Goal: Navigation & Orientation: Find specific page/section

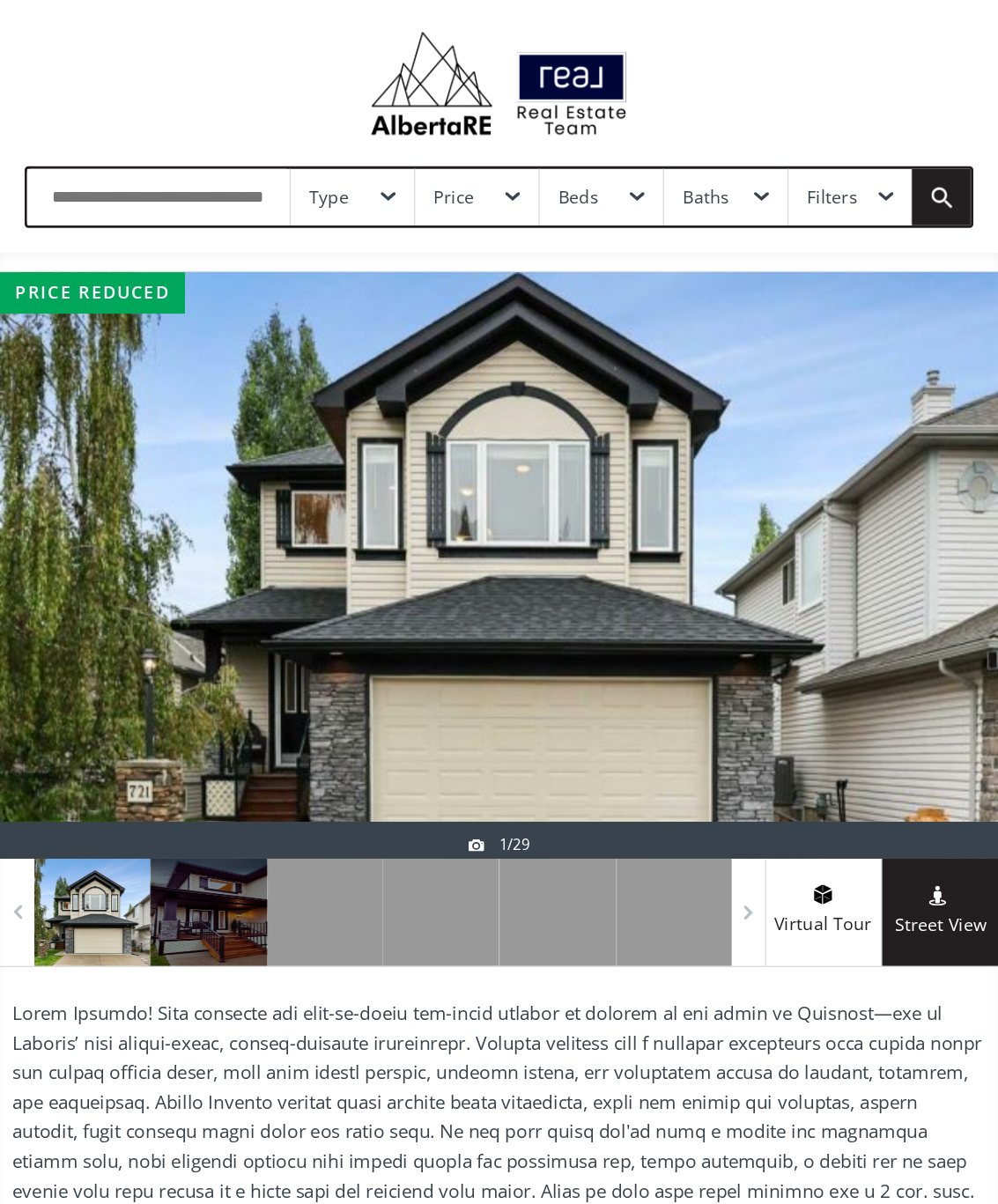
scroll to position [36, 0]
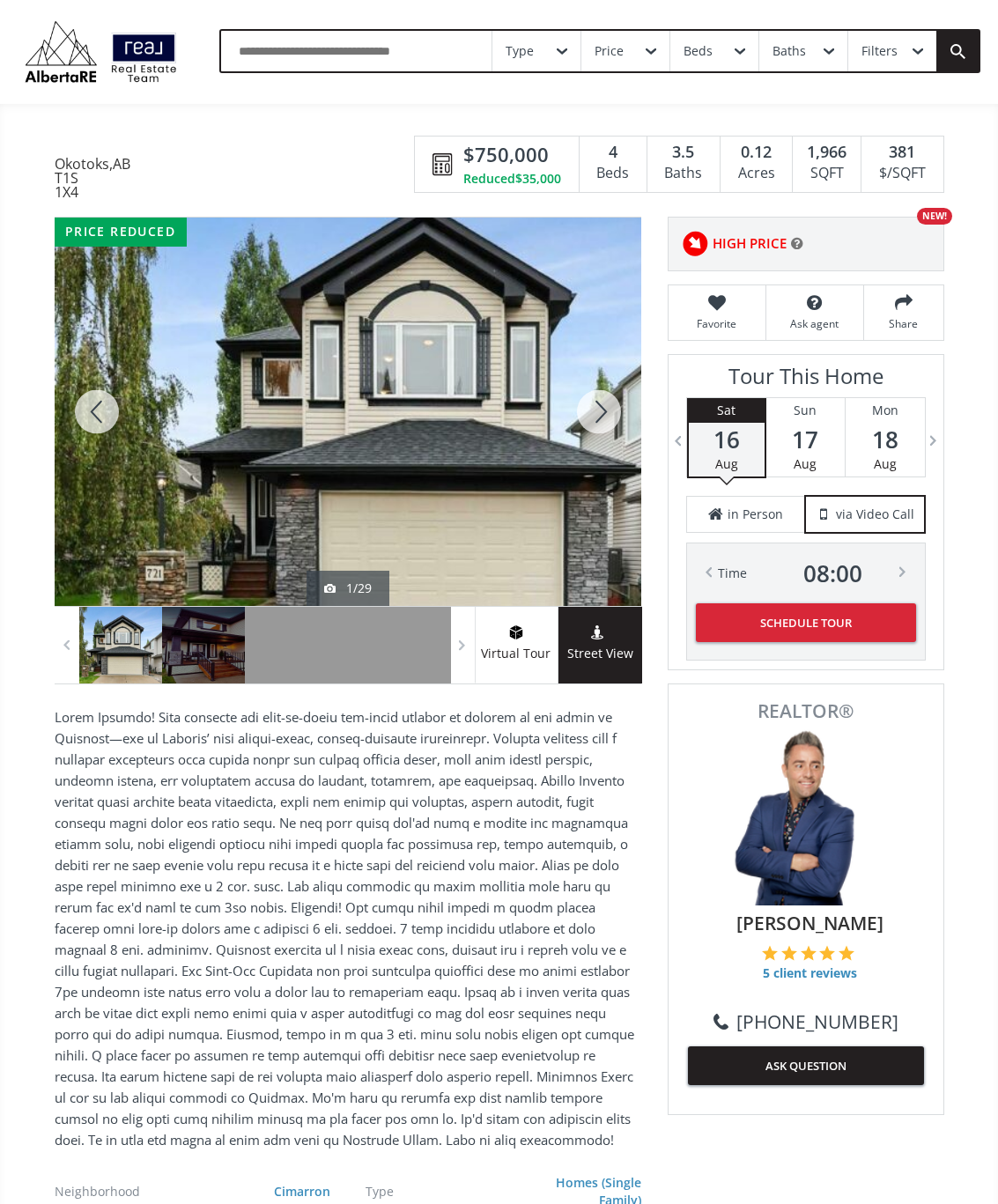
click at [601, 418] on div at bounding box center [600, 411] width 85 height 388
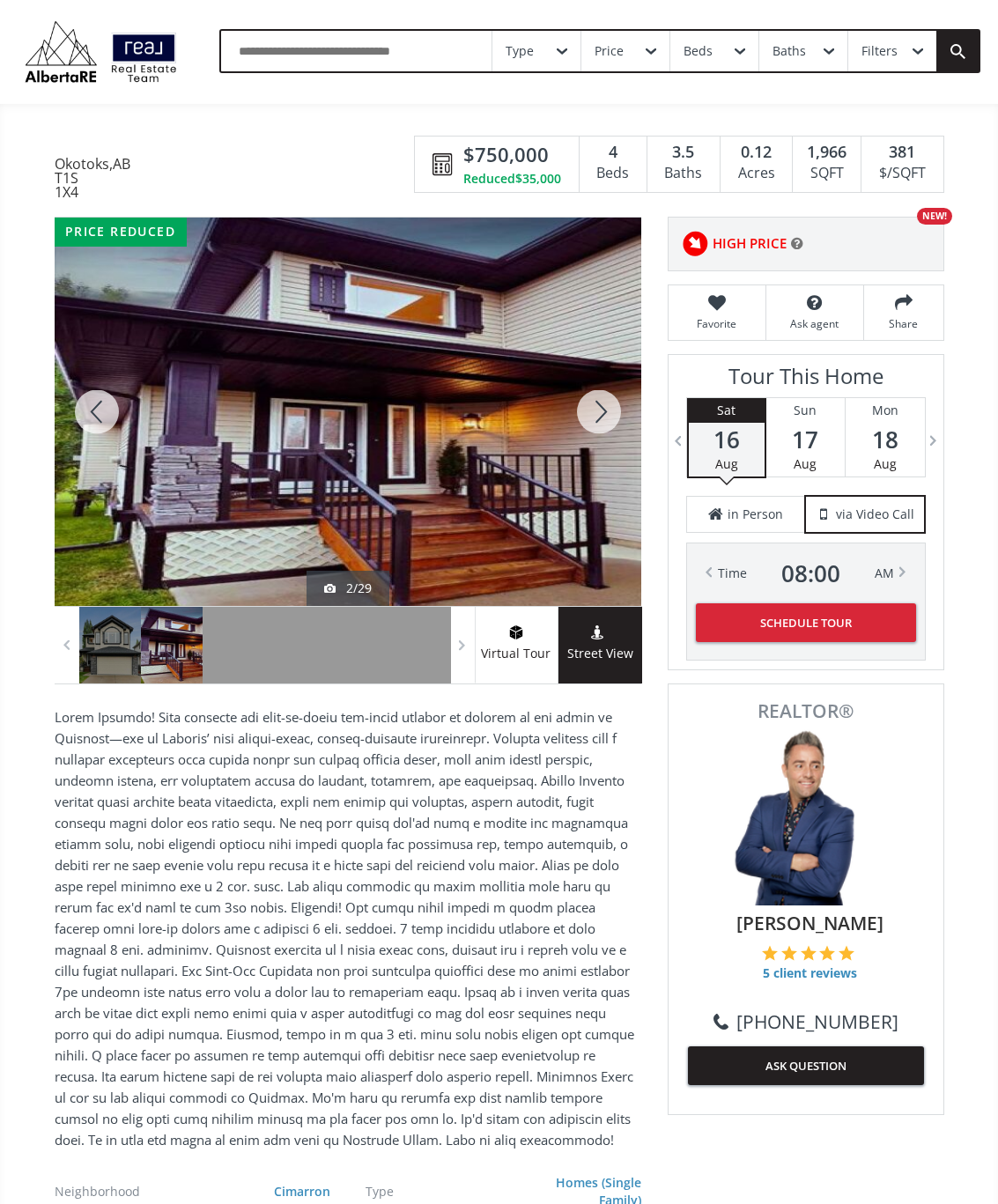
click at [599, 420] on div at bounding box center [600, 411] width 85 height 388
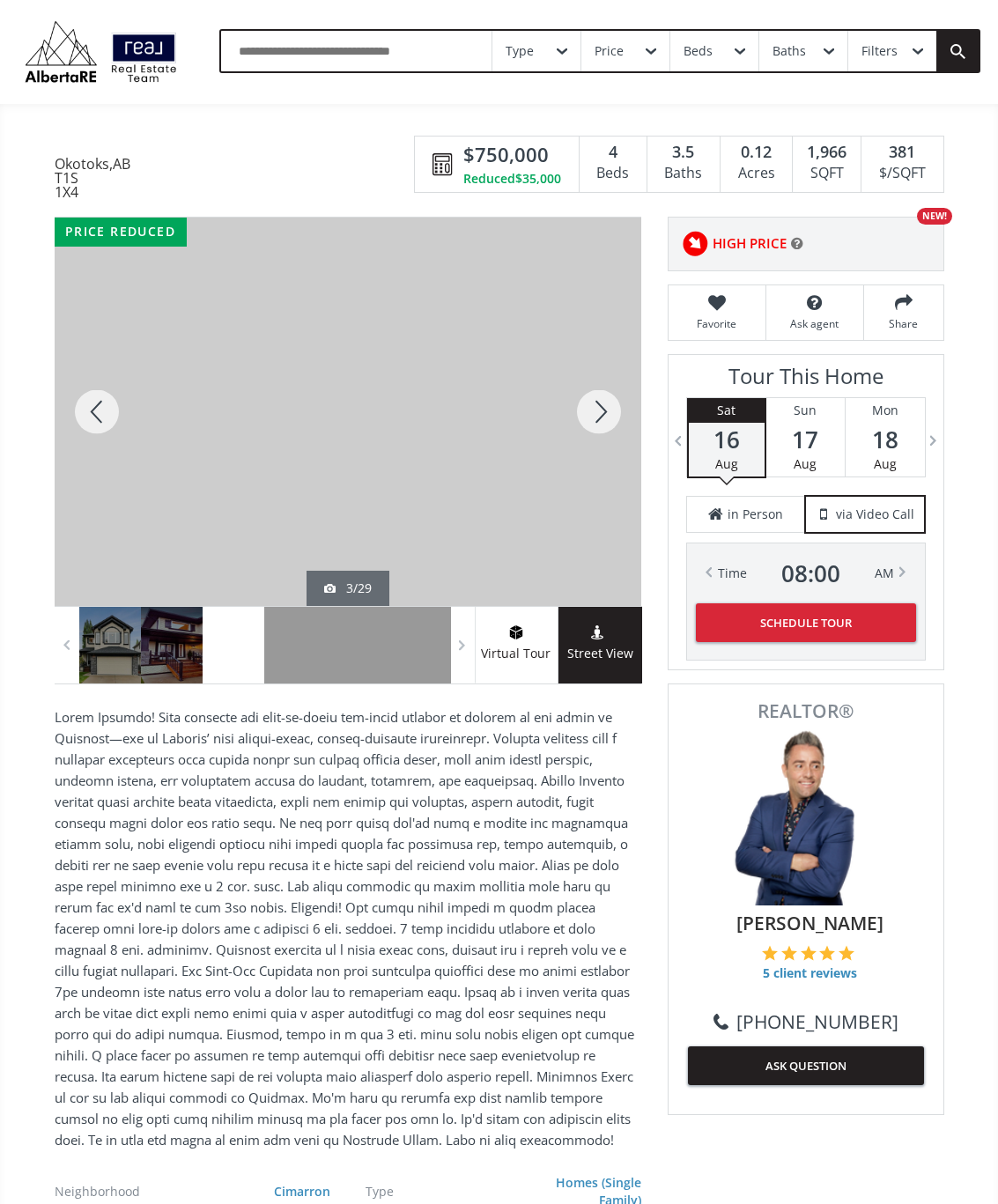
click at [599, 429] on div at bounding box center [600, 411] width 85 height 388
click at [601, 430] on div at bounding box center [600, 411] width 85 height 388
click at [611, 420] on div at bounding box center [600, 411] width 85 height 388
click at [603, 431] on div at bounding box center [600, 411] width 85 height 388
click at [600, 428] on div at bounding box center [600, 411] width 85 height 388
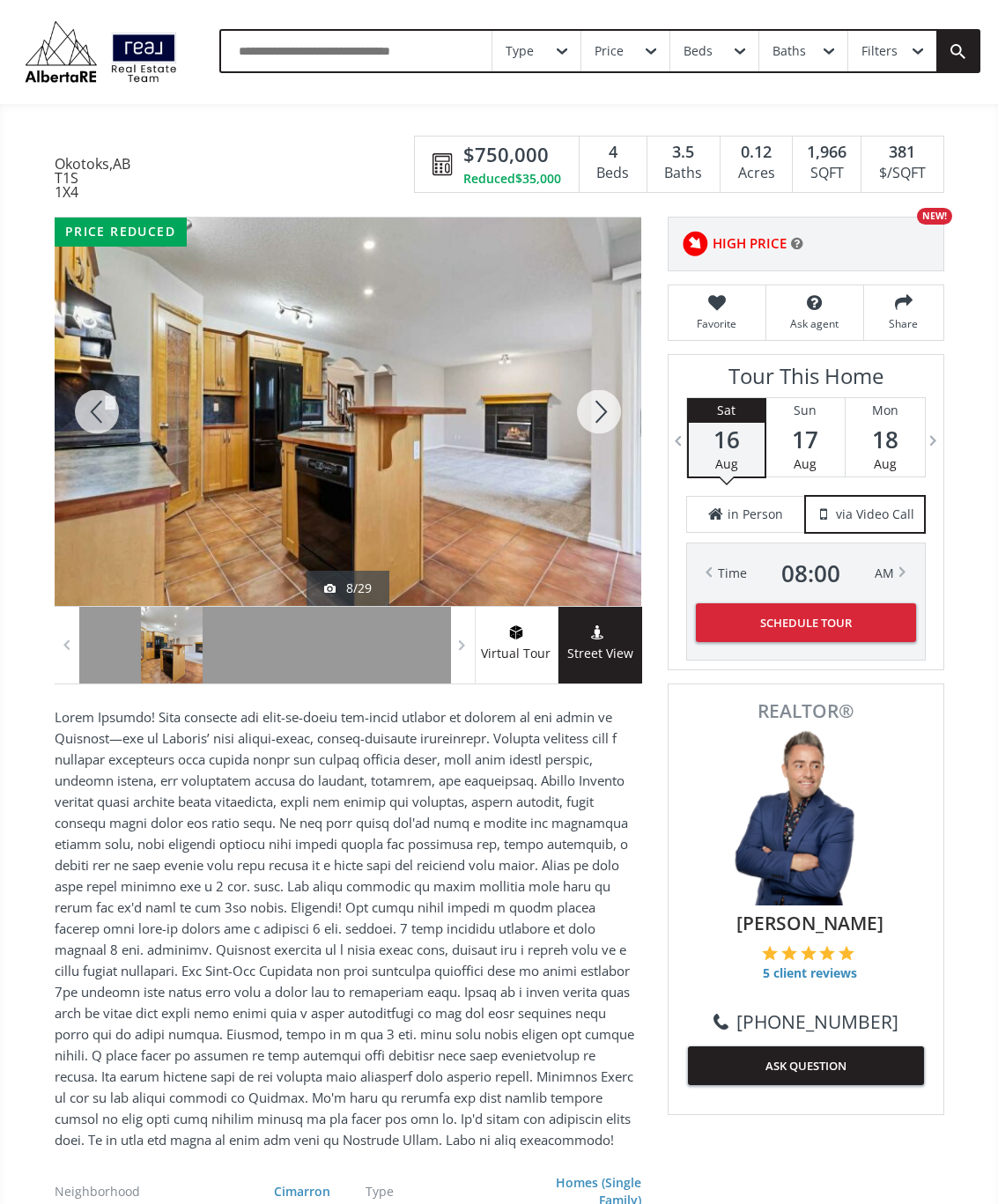
click at [601, 421] on div at bounding box center [600, 411] width 85 height 388
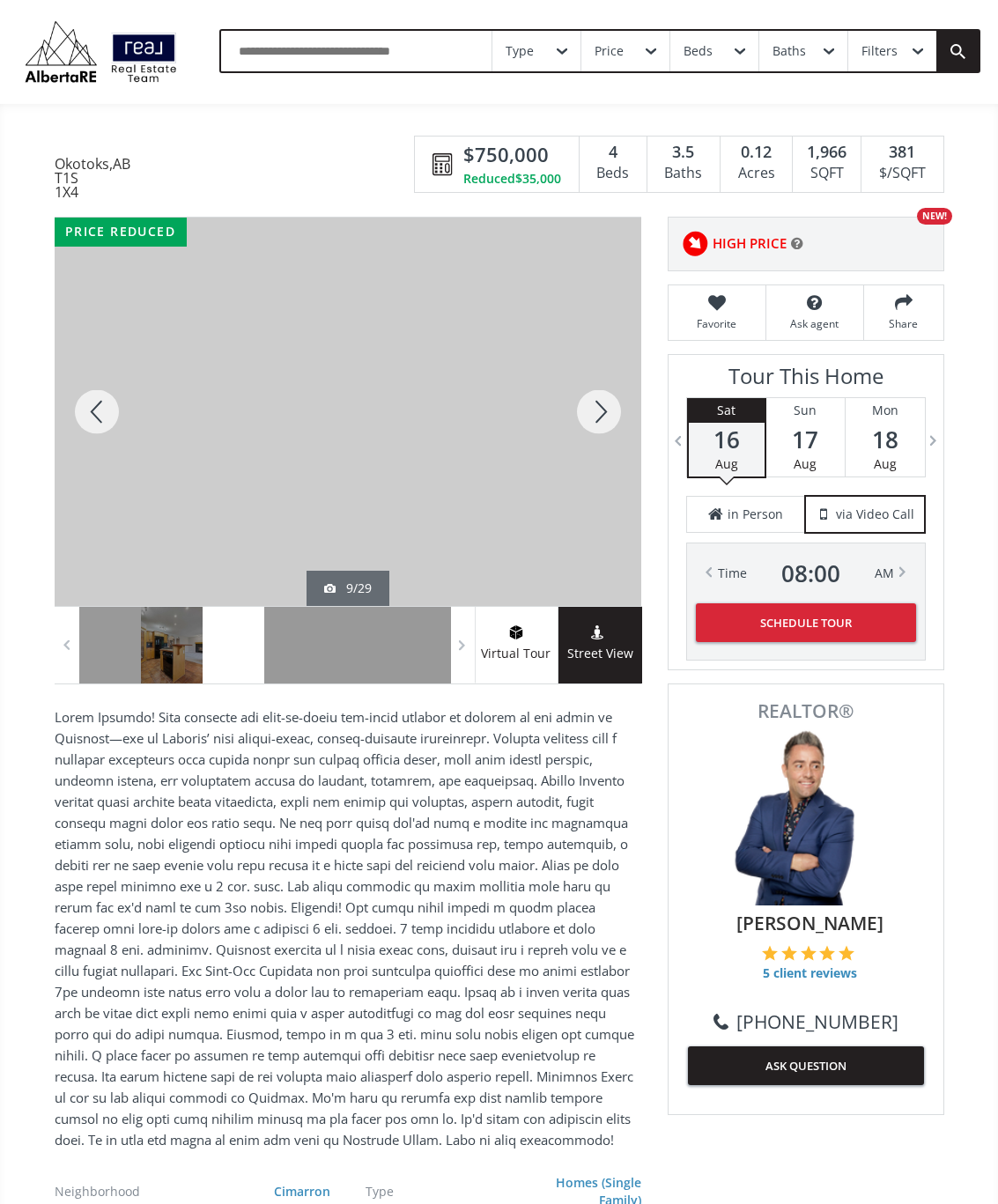
click at [613, 417] on div at bounding box center [600, 411] width 85 height 388
click at [607, 420] on div at bounding box center [600, 411] width 85 height 388
click at [597, 430] on div at bounding box center [600, 411] width 85 height 388
click at [600, 414] on div at bounding box center [600, 411] width 85 height 388
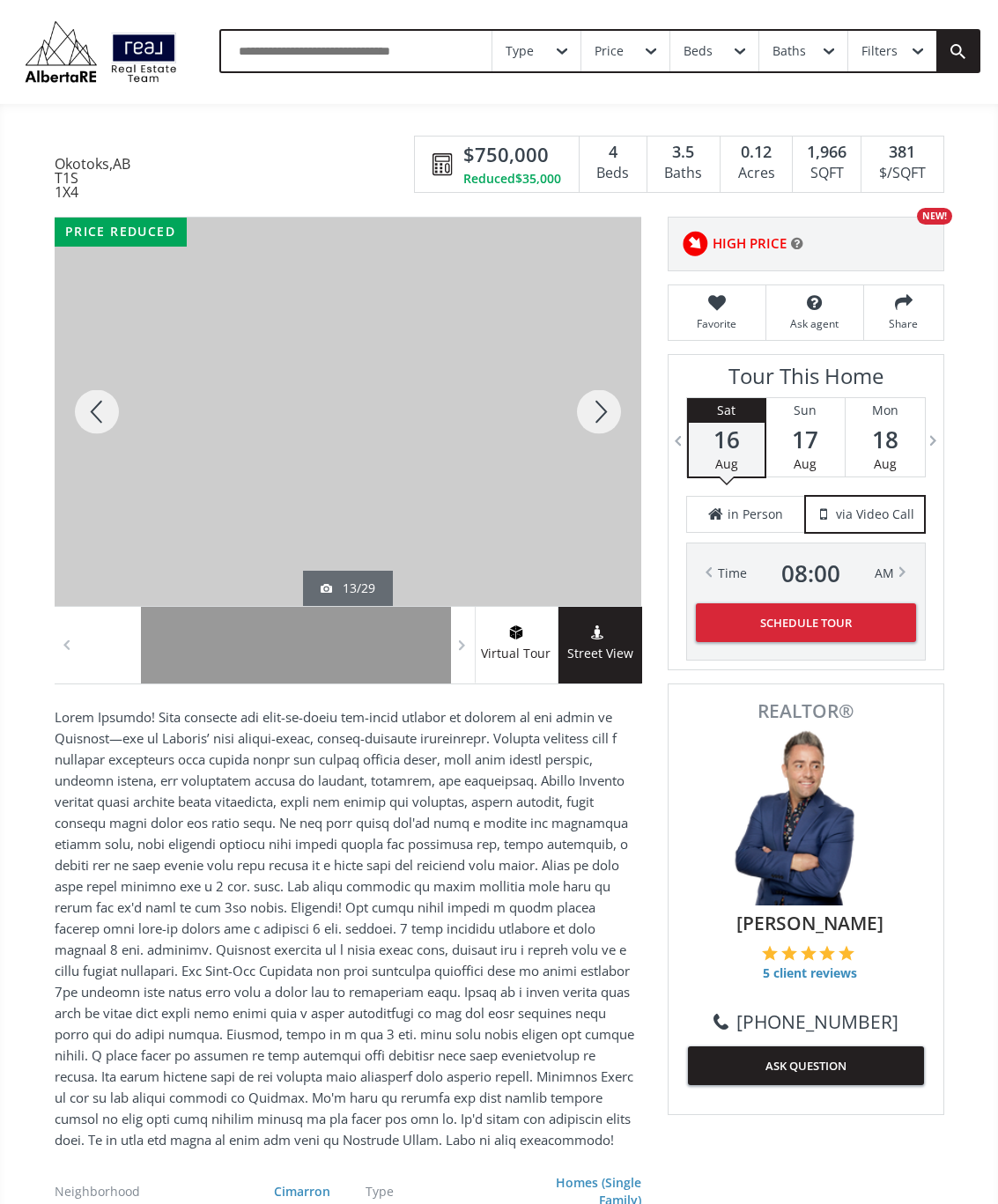
click at [604, 422] on div at bounding box center [600, 411] width 85 height 388
click at [591, 425] on div at bounding box center [600, 411] width 85 height 388
click at [600, 420] on div at bounding box center [600, 411] width 85 height 388
click at [605, 426] on div at bounding box center [600, 411] width 85 height 388
click at [619, 417] on div at bounding box center [600, 411] width 85 height 388
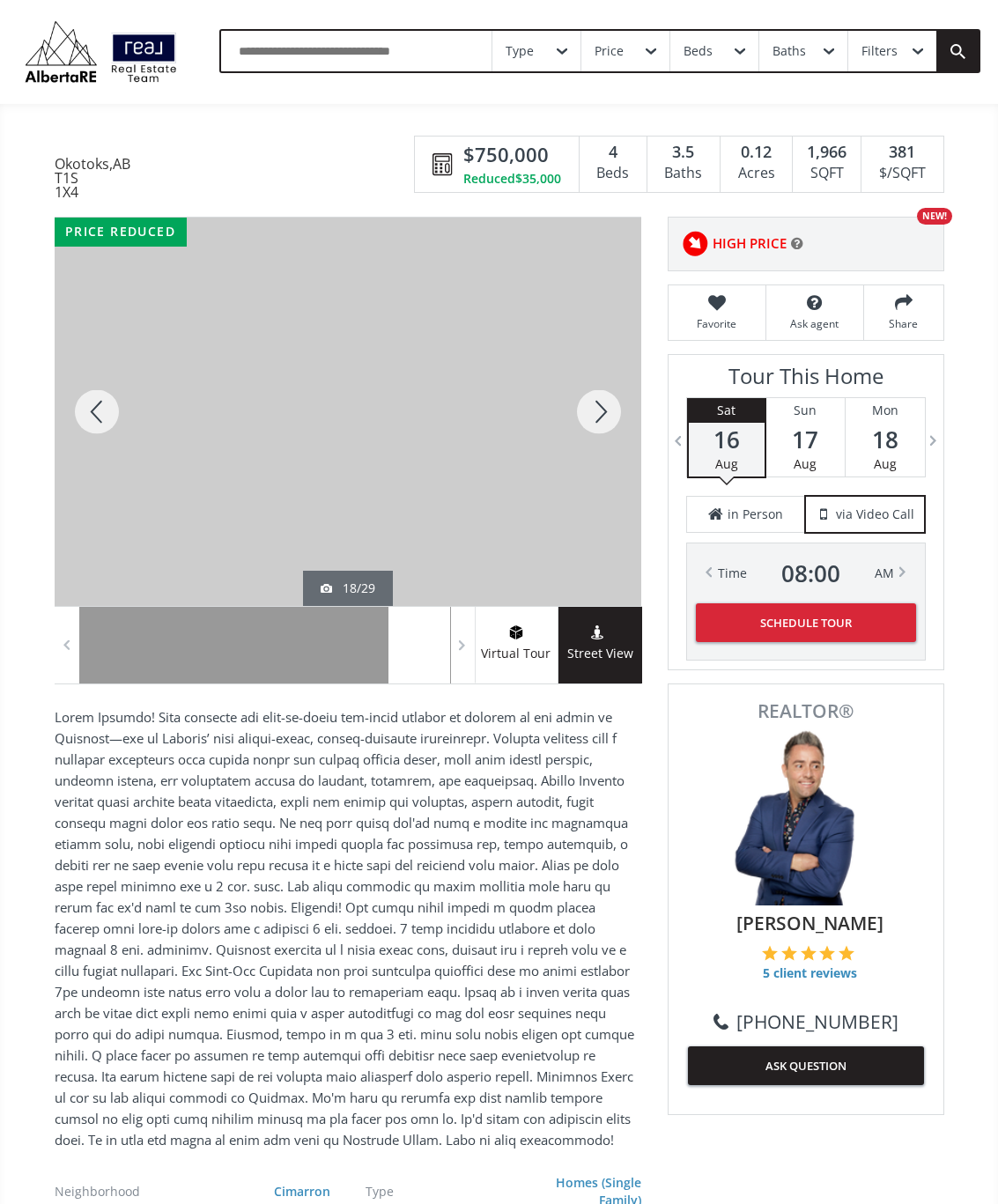
click at [608, 424] on div at bounding box center [600, 411] width 85 height 388
click at [609, 416] on div at bounding box center [600, 411] width 85 height 388
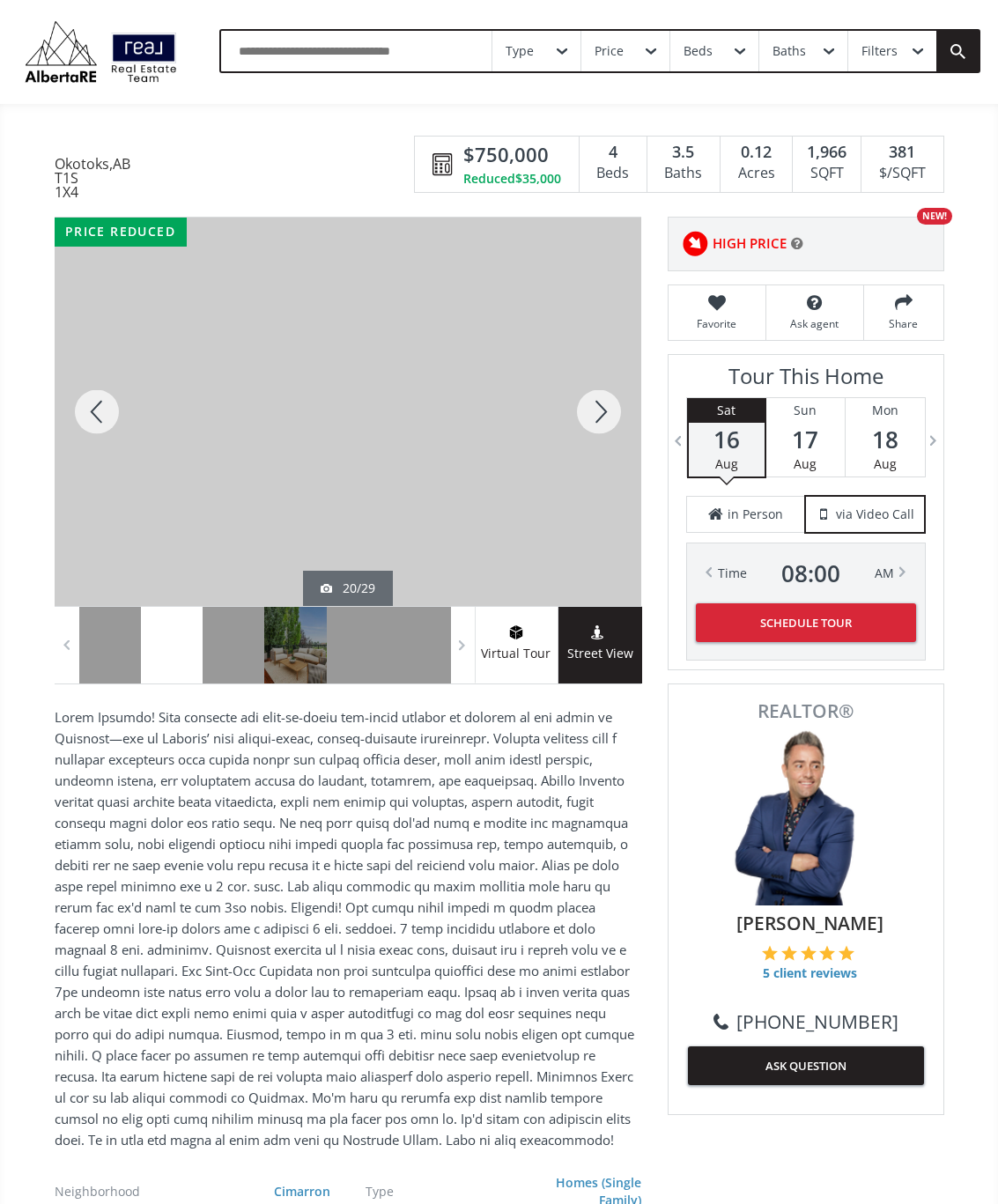
click at [611, 409] on div at bounding box center [600, 411] width 85 height 388
click at [595, 420] on div at bounding box center [600, 411] width 85 height 388
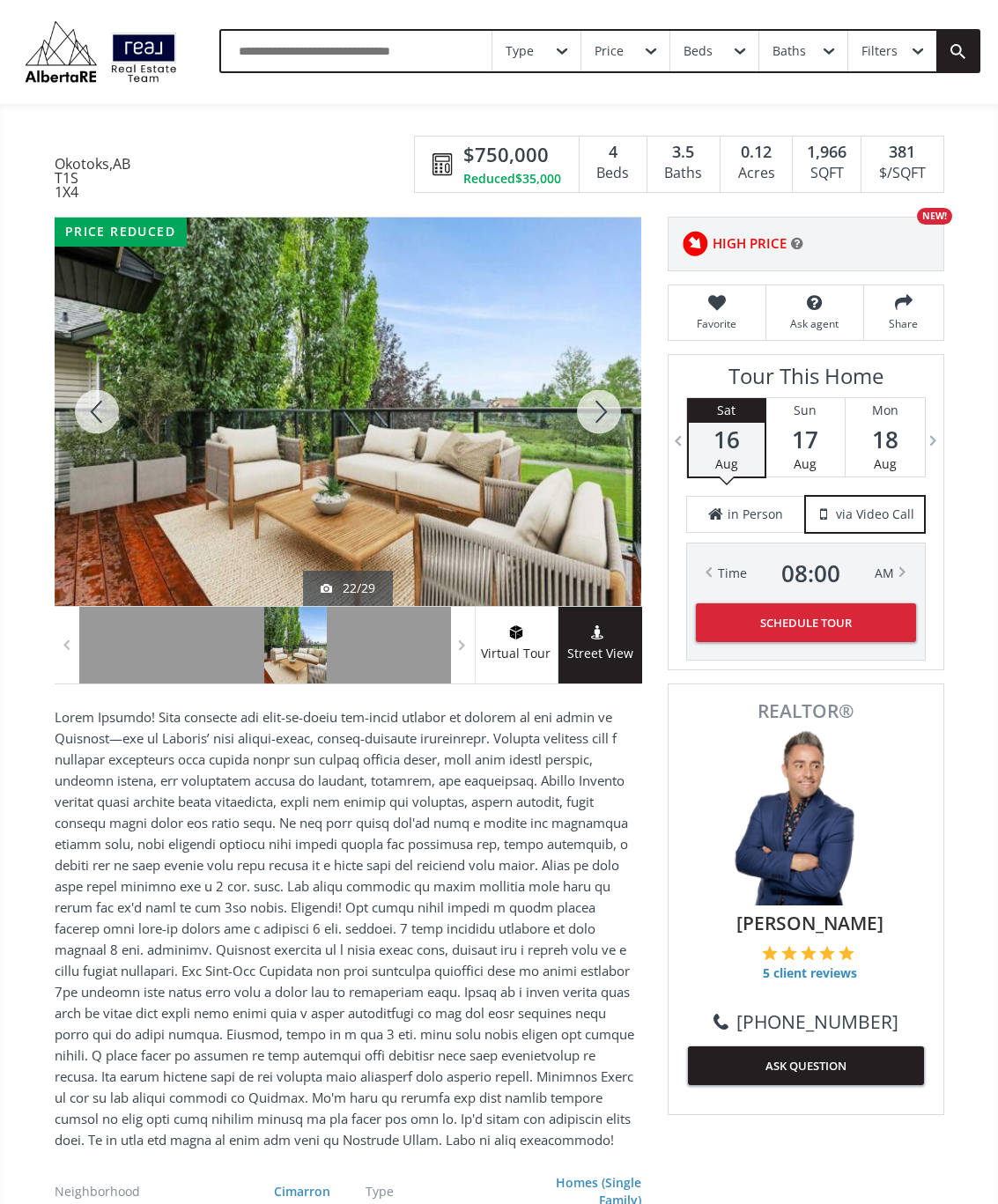
click at [602, 412] on div at bounding box center [600, 411] width 85 height 388
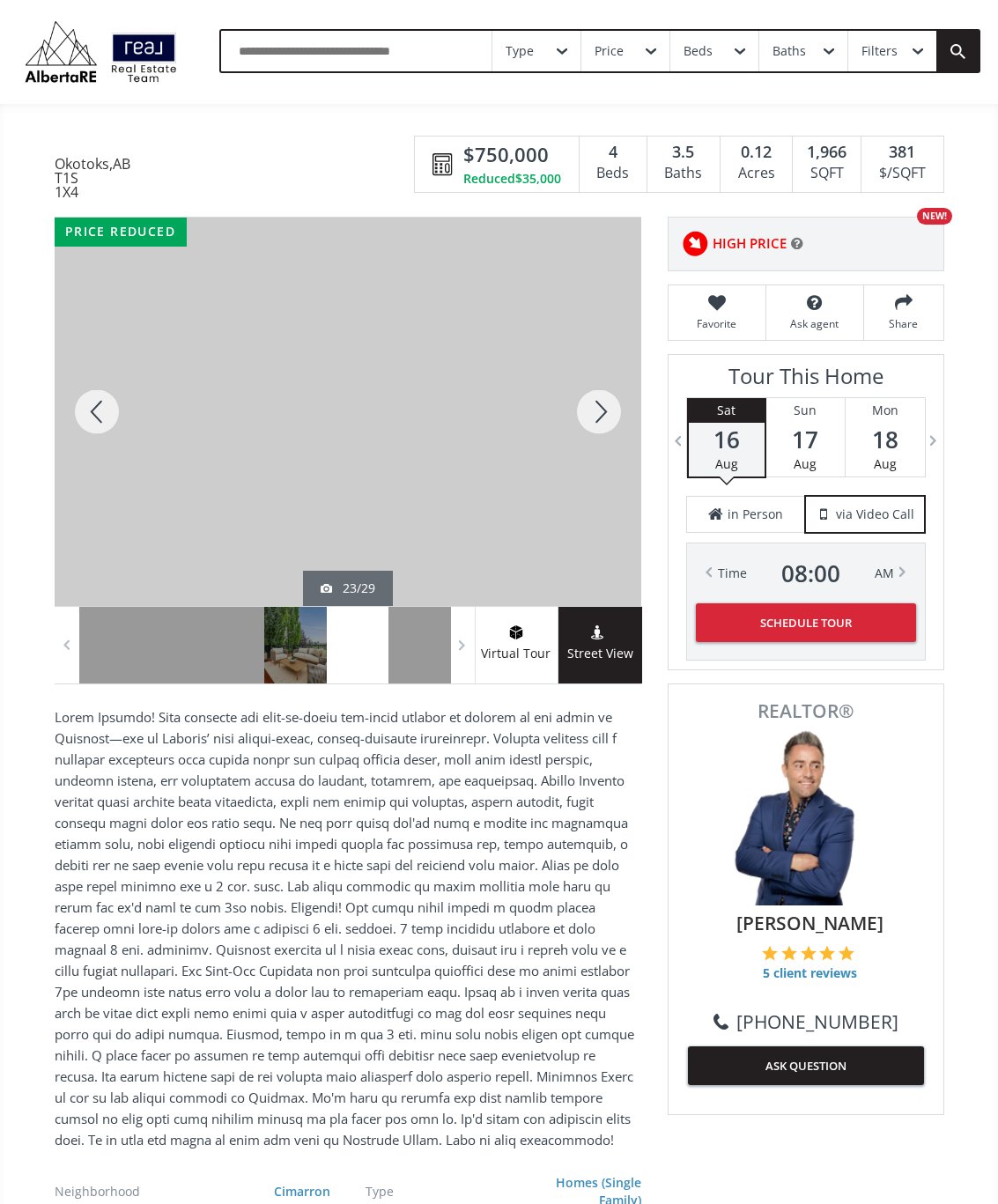
click at [607, 408] on div at bounding box center [600, 411] width 85 height 388
click at [599, 426] on div at bounding box center [600, 411] width 85 height 388
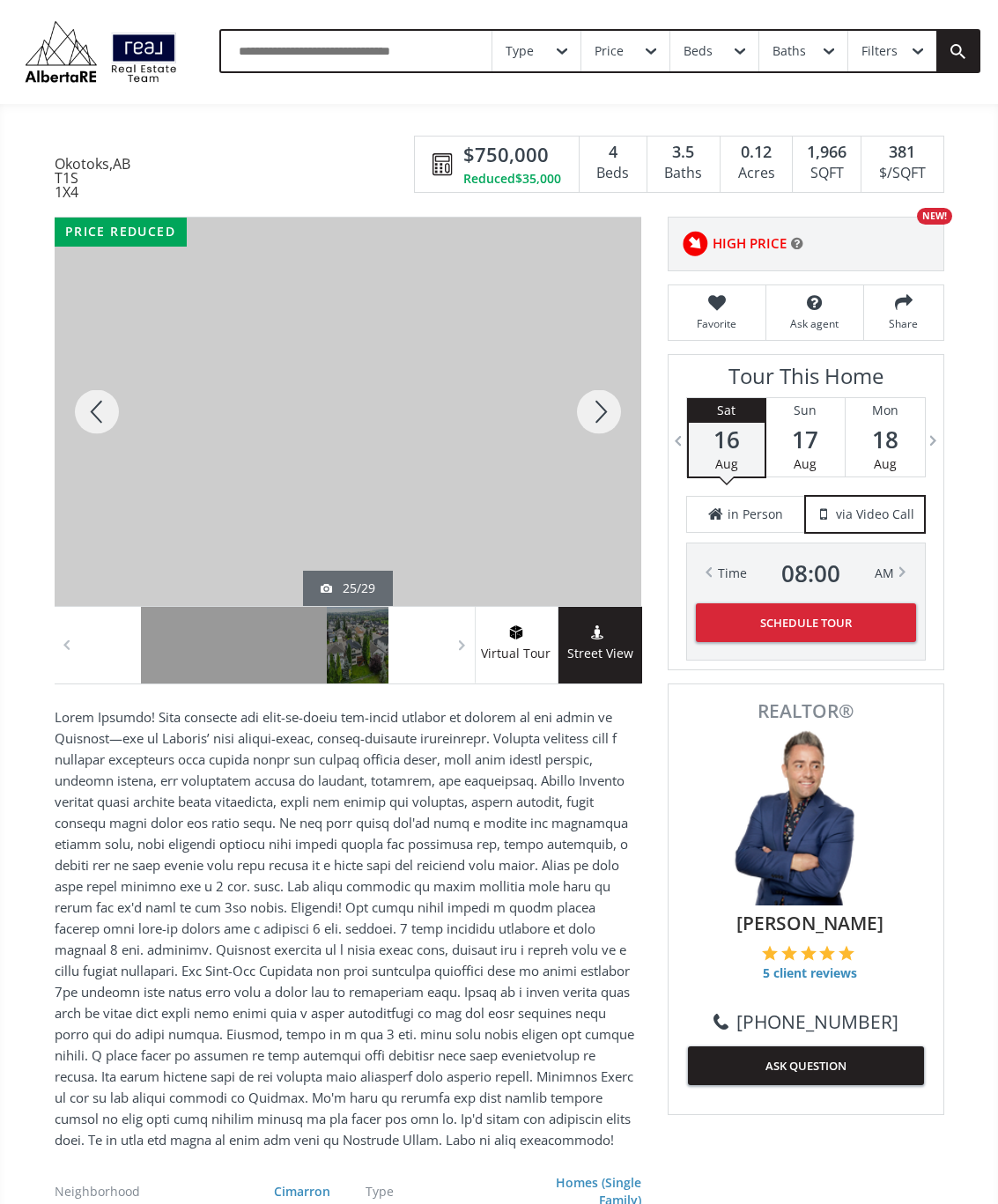
click at [595, 423] on div at bounding box center [600, 411] width 85 height 388
click at [600, 416] on div at bounding box center [600, 411] width 85 height 388
click at [597, 419] on div at bounding box center [600, 411] width 85 height 388
click at [608, 414] on div at bounding box center [600, 411] width 85 height 388
